Goal: Information Seeking & Learning: Learn about a topic

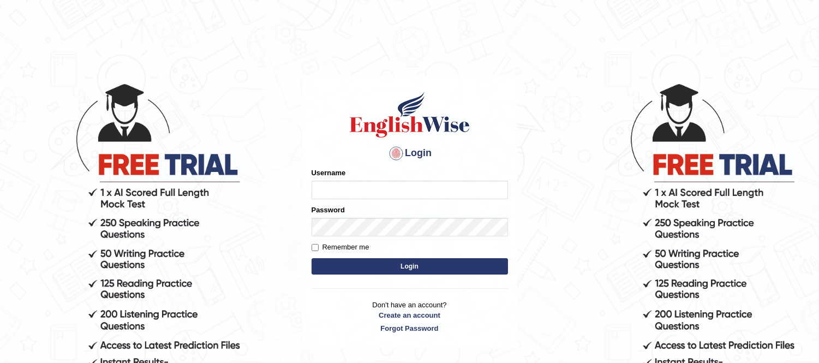
type input "Biagc"
click at [451, 269] on button "Login" at bounding box center [410, 266] width 196 height 16
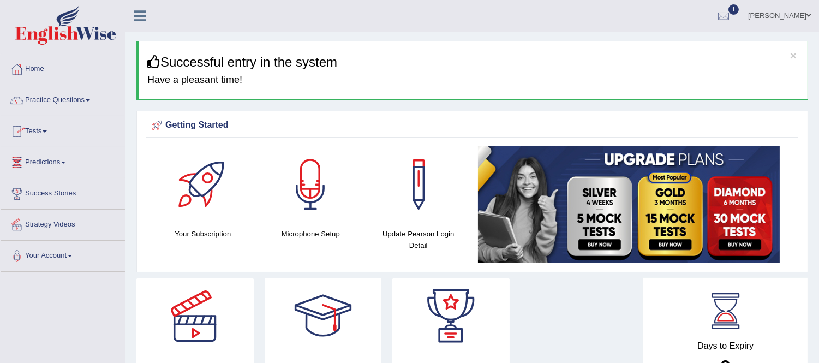
click at [44, 129] on link "Tests" at bounding box center [63, 129] width 124 height 27
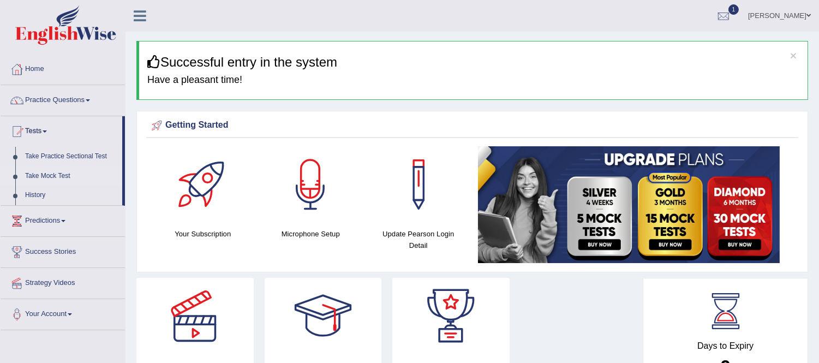
click at [47, 174] on link "Take Mock Test" at bounding box center [71, 176] width 102 height 20
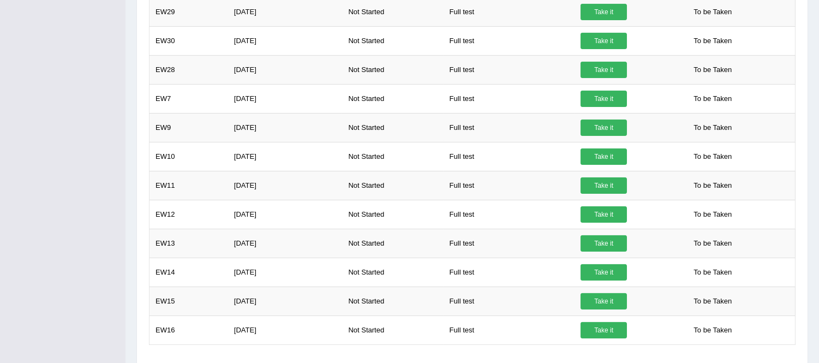
scroll to position [511, 0]
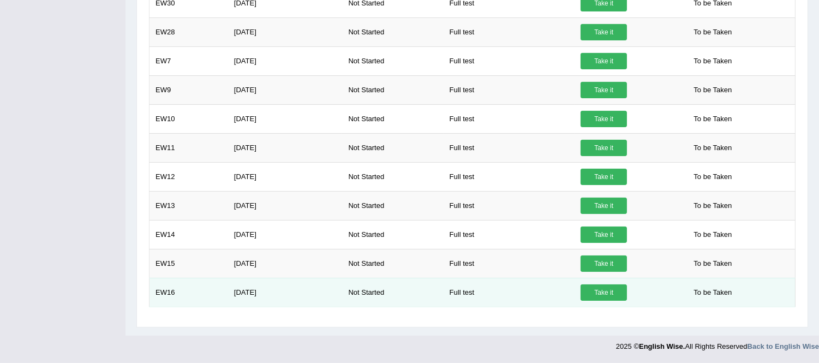
click at [609, 293] on link "Take it" at bounding box center [604, 292] width 46 height 16
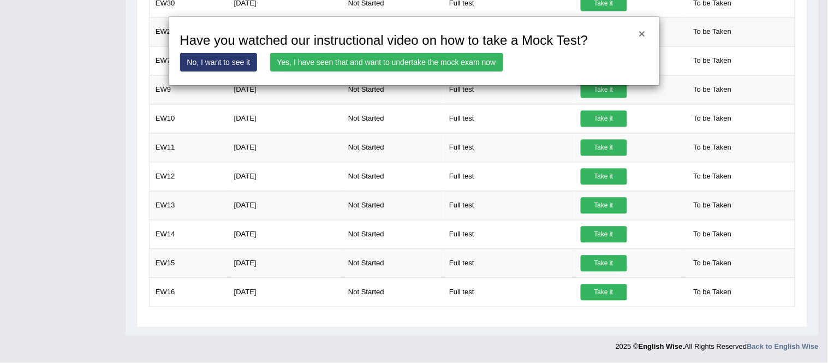
click at [642, 32] on button "×" at bounding box center [642, 33] width 7 height 11
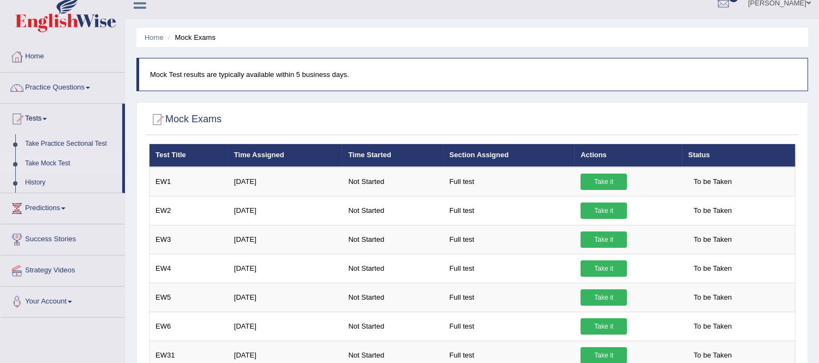
scroll to position [0, 0]
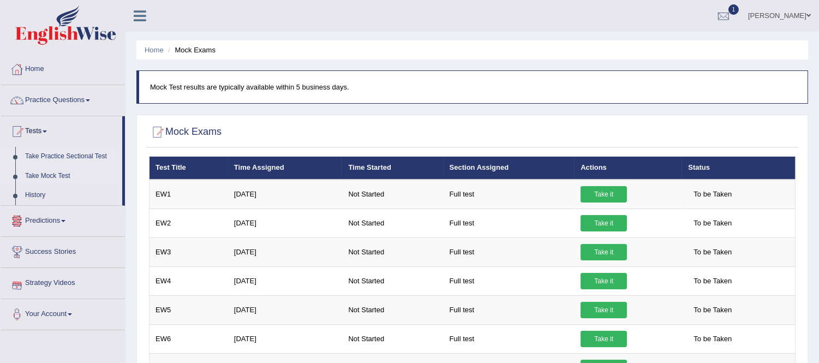
click at [88, 154] on link "Take Practice Sectional Test" at bounding box center [71, 157] width 102 height 20
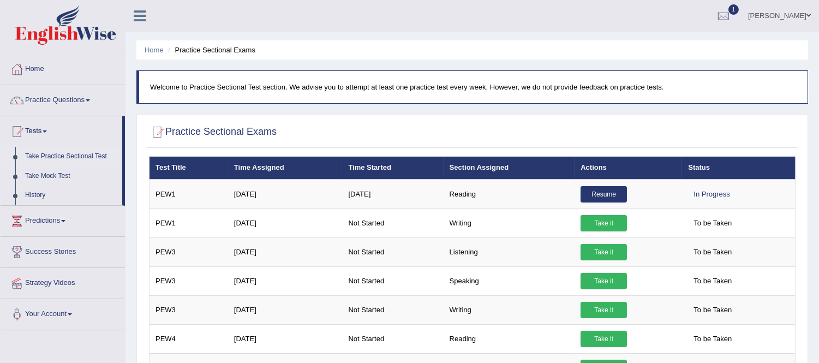
click at [69, 98] on link "Practice Questions" at bounding box center [63, 98] width 124 height 27
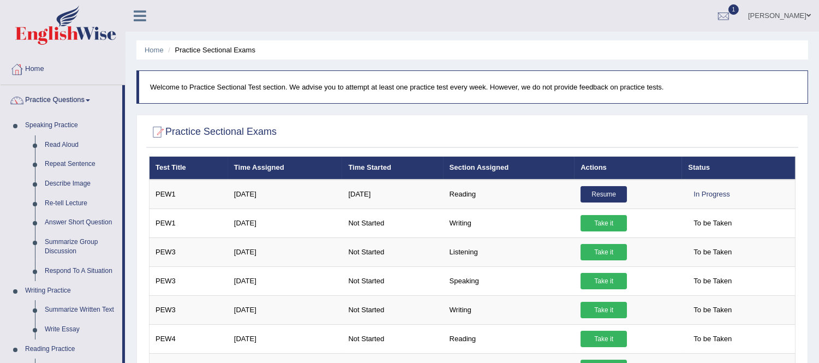
click at [69, 98] on link "Practice Questions" at bounding box center [62, 98] width 122 height 27
